Goal: Check status: Check status

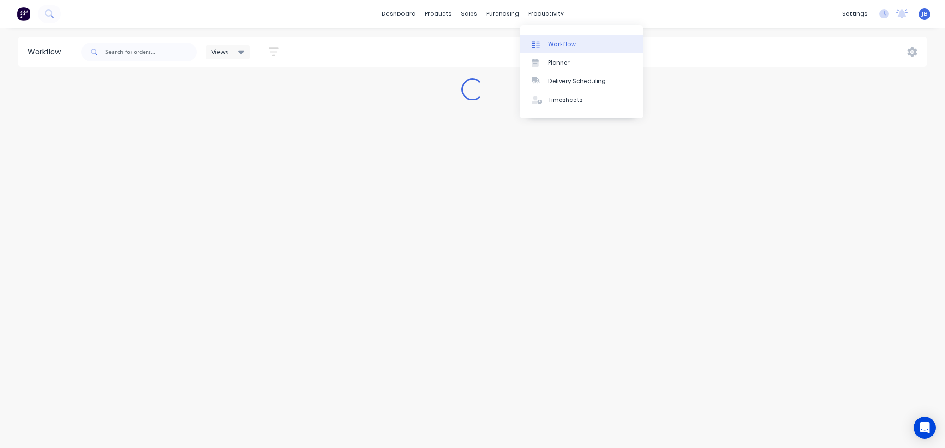
click at [554, 45] on div "Workflow" at bounding box center [562, 44] width 28 height 8
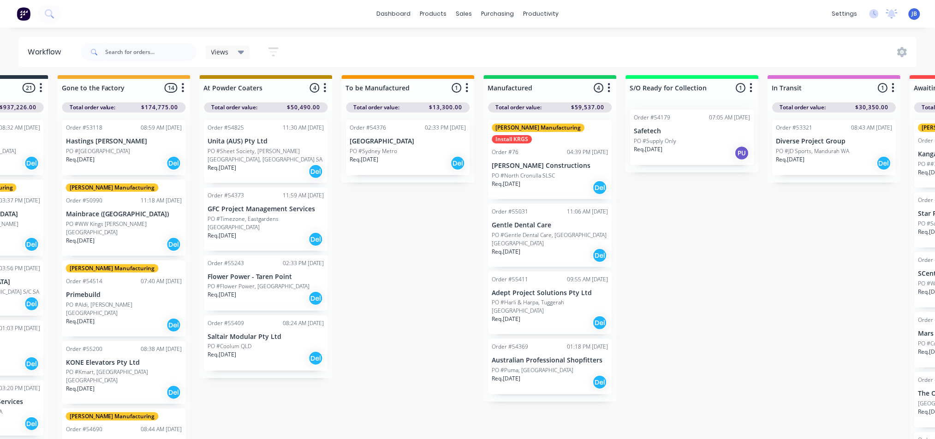
scroll to position [0, 531]
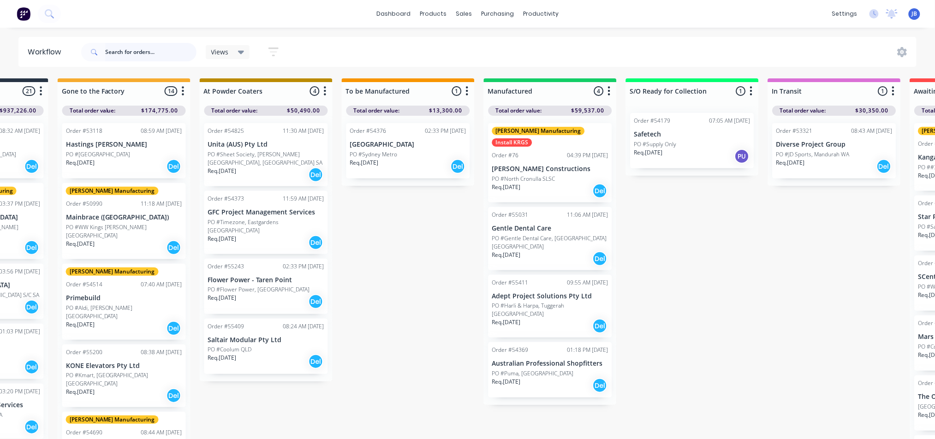
click at [110, 48] on input "text" at bounding box center [150, 52] width 91 height 18
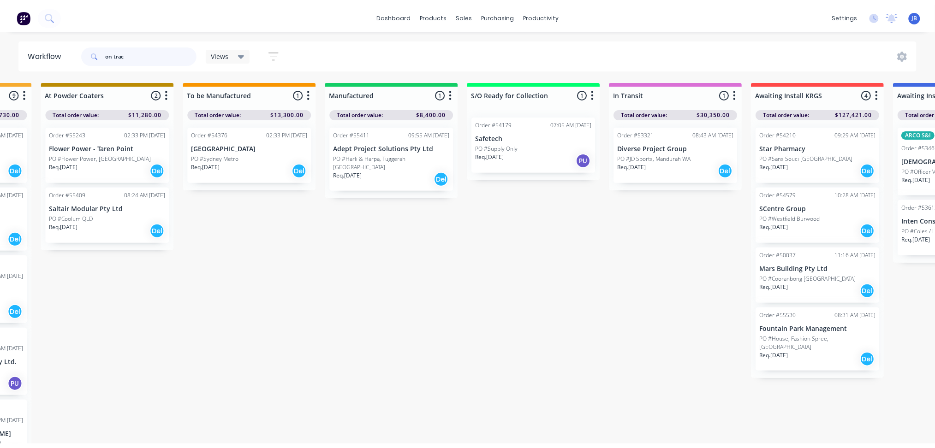
scroll to position [0, 0]
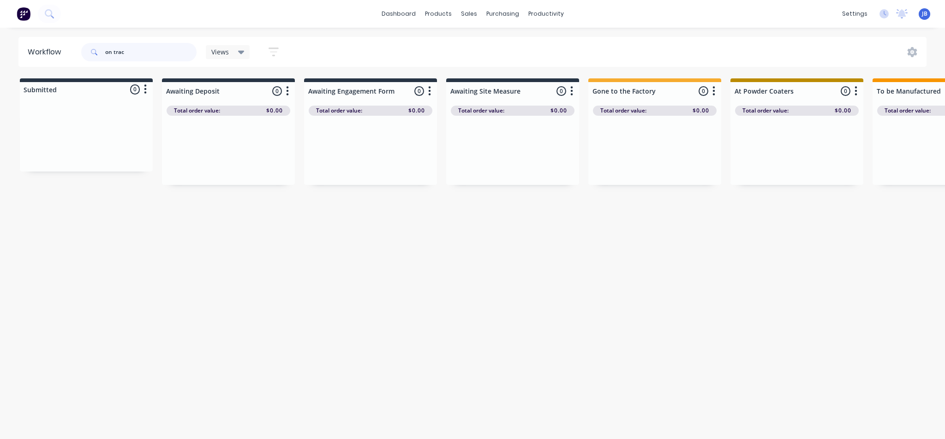
type input "on trac"
click at [218, 48] on span "Views" at bounding box center [220, 52] width 18 height 10
click at [474, 12] on div "sales" at bounding box center [468, 14] width 25 height 14
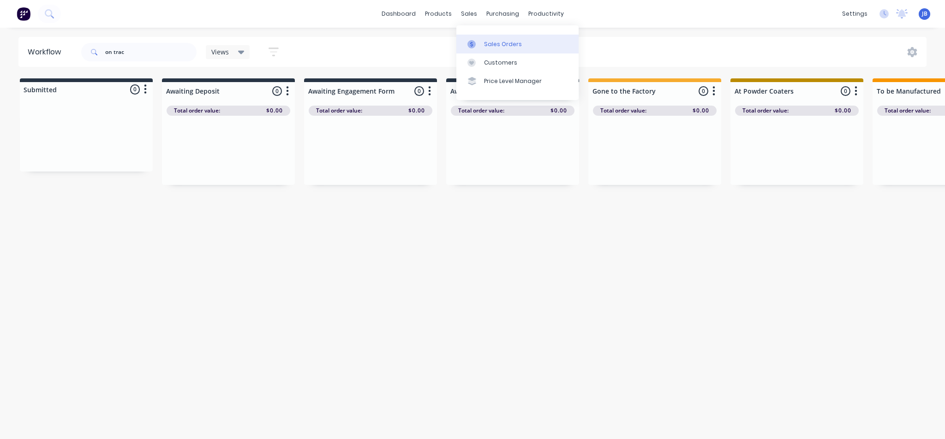
click at [482, 44] on link "Sales Orders" at bounding box center [517, 44] width 122 height 18
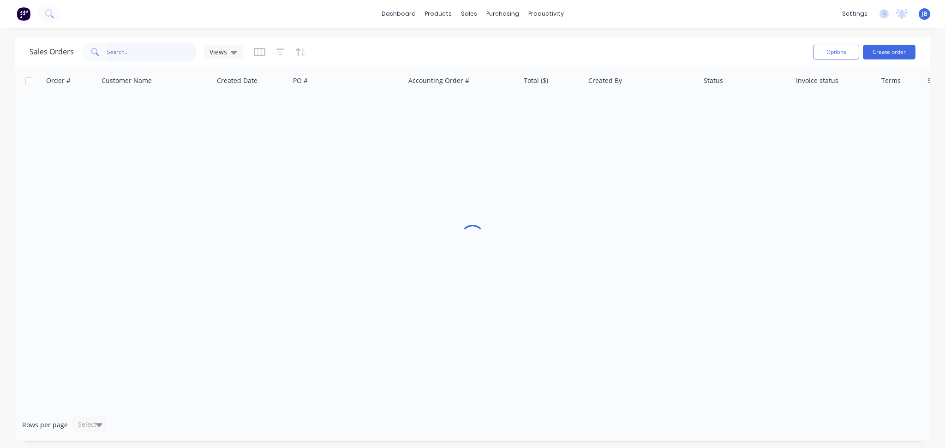
click at [138, 47] on input "text" at bounding box center [152, 52] width 90 height 18
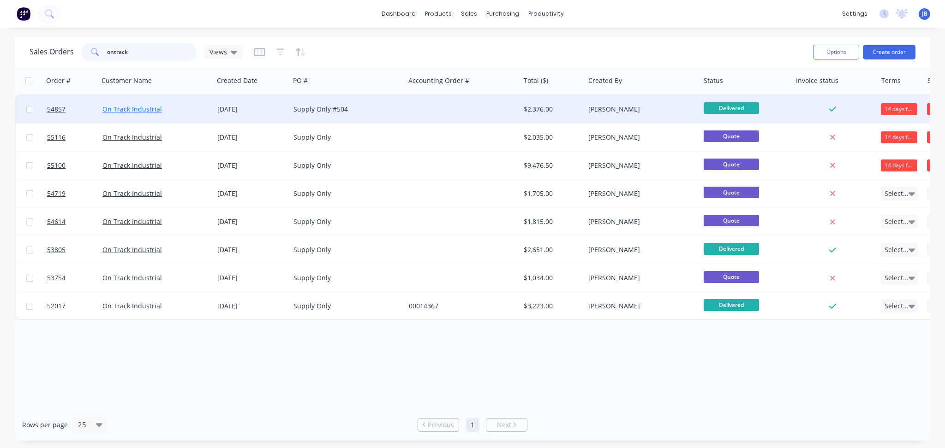
type input "ontrack"
click at [128, 106] on link "On Track Industrial" at bounding box center [132, 109] width 60 height 9
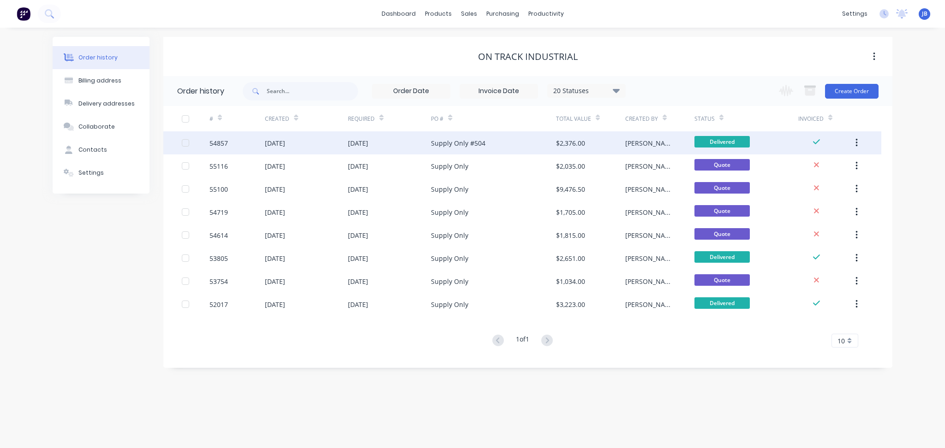
click at [279, 144] on div "[DATE]" at bounding box center [275, 143] width 20 height 10
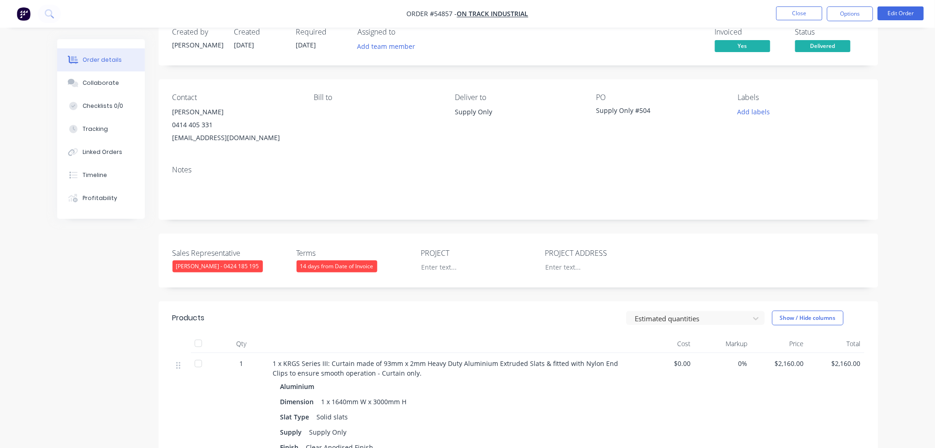
scroll to position [61, 0]
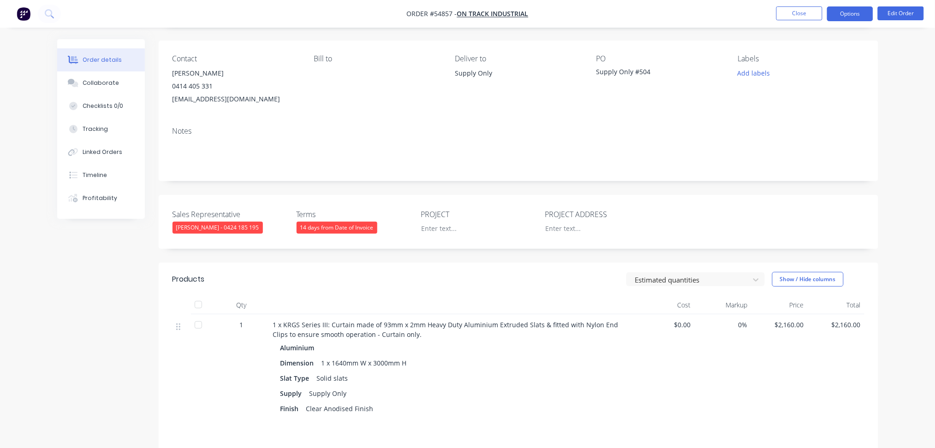
click at [833, 17] on button "Options" at bounding box center [850, 13] width 46 height 15
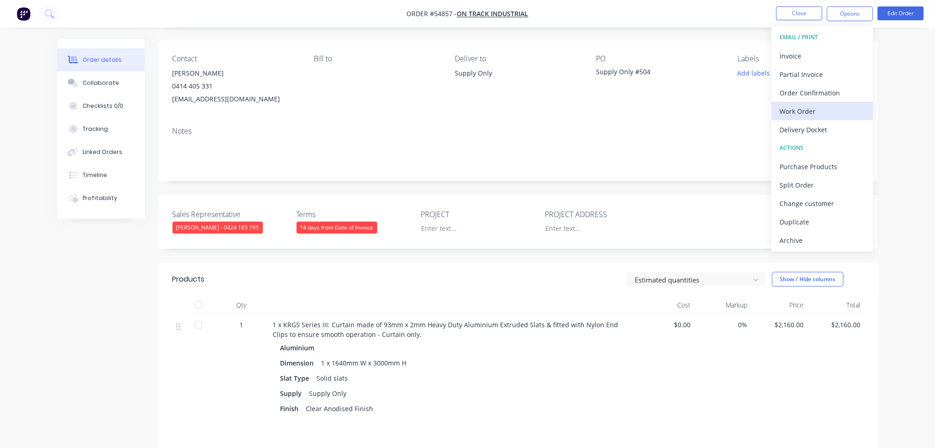
click at [804, 107] on div "Work Order" at bounding box center [822, 111] width 85 height 13
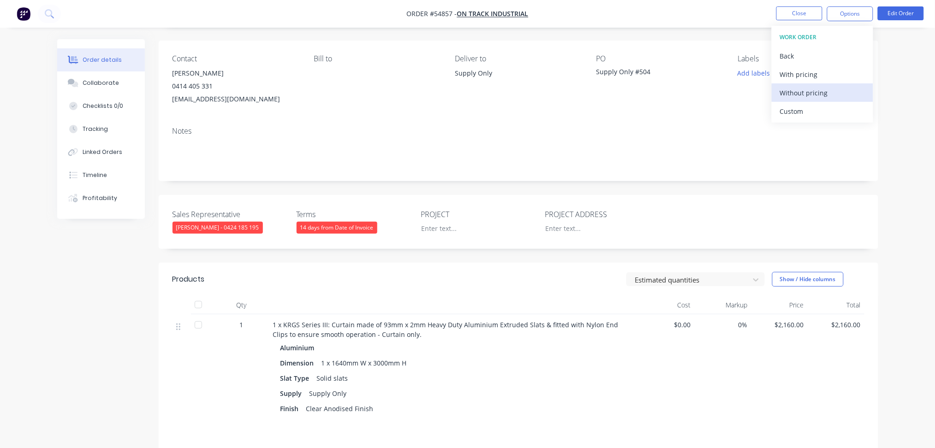
click at [809, 93] on div "Without pricing" at bounding box center [822, 92] width 85 height 13
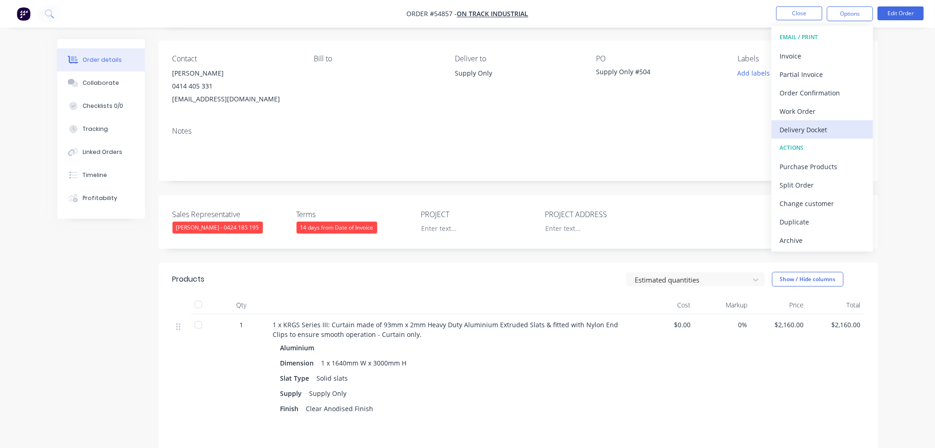
click at [812, 131] on div "Delivery Docket" at bounding box center [822, 129] width 85 height 13
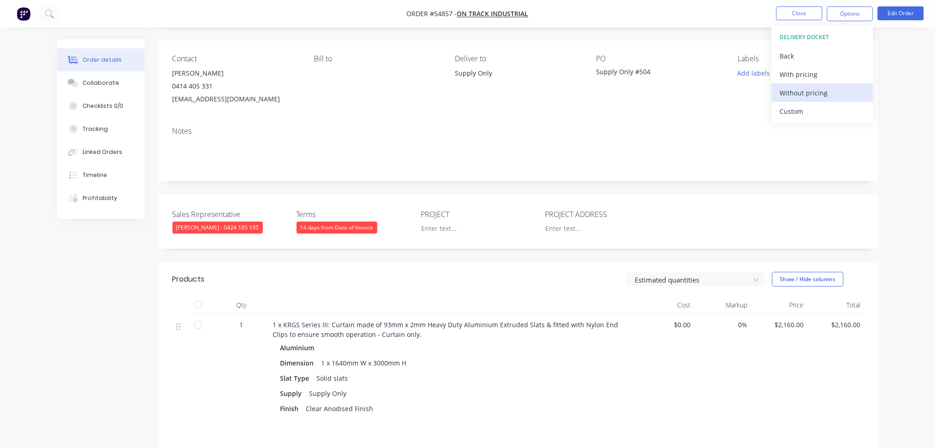
click at [803, 91] on div "Without pricing" at bounding box center [822, 92] width 85 height 13
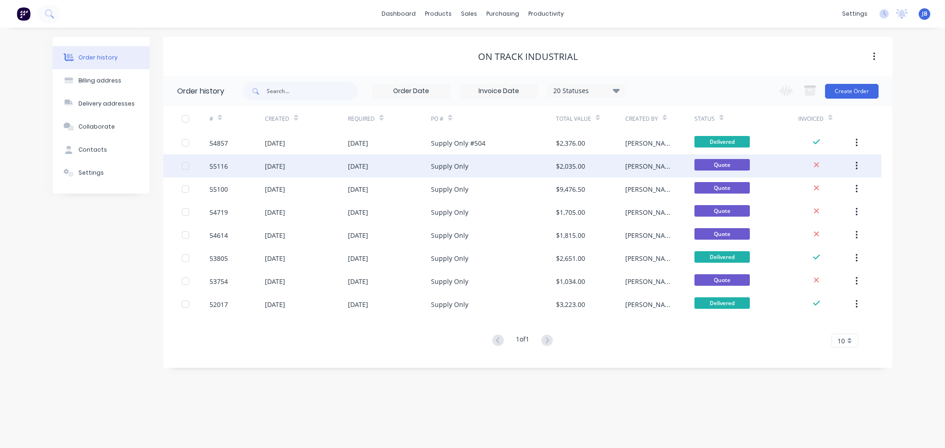
click at [273, 166] on div "[DATE]" at bounding box center [275, 166] width 20 height 10
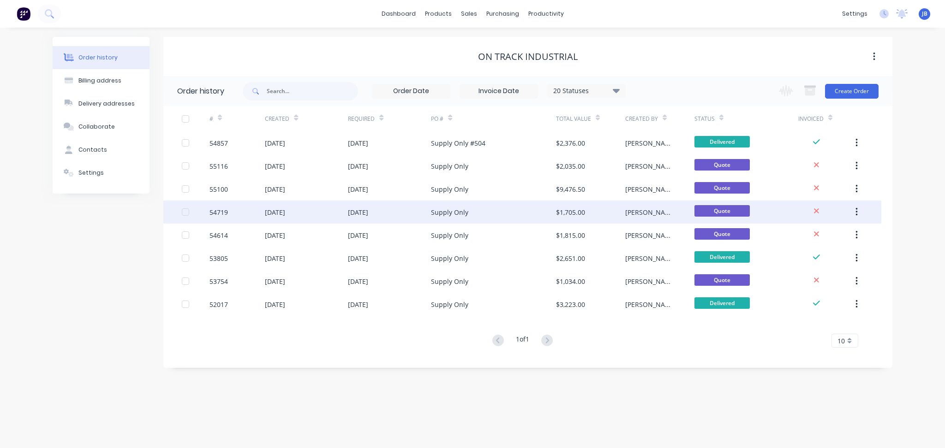
click at [266, 209] on div "[DATE]" at bounding box center [275, 213] width 20 height 10
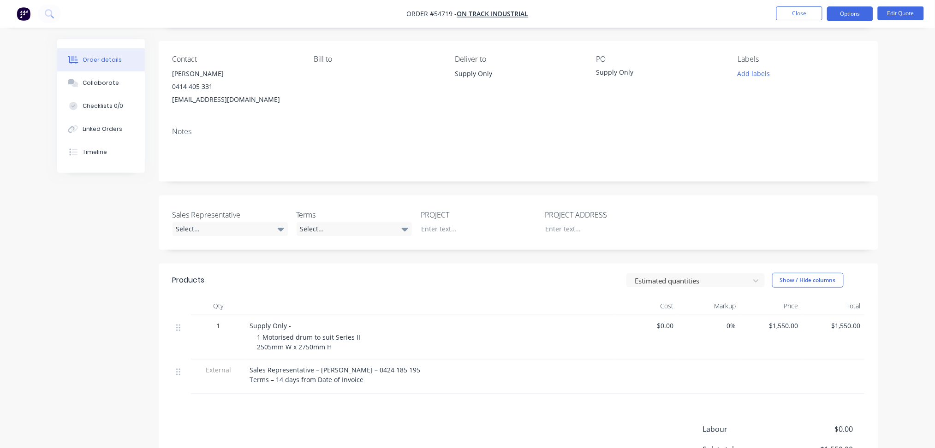
scroll to position [61, 0]
